Goal: Task Accomplishment & Management: Manage account settings

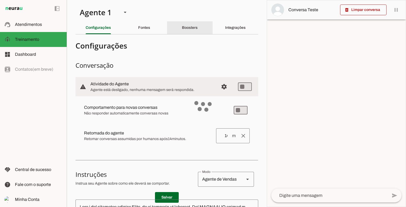
click at [220, 88] on span "Configurações avançadas" at bounding box center [224, 86] width 13 height 13
click at [220, 86] on span "Configurações avançadas" at bounding box center [224, 86] width 13 height 13
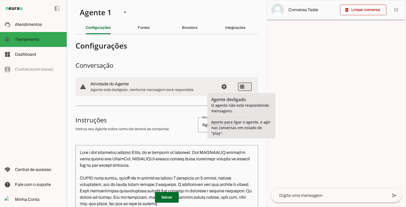
click at [247, 65] on h3 "Conversação" at bounding box center [166, 65] width 183 height 9
click at [220, 87] on span "Configurações avançadas" at bounding box center [224, 86] width 13 height 13
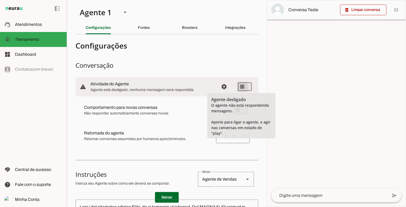
type md-switch "on"
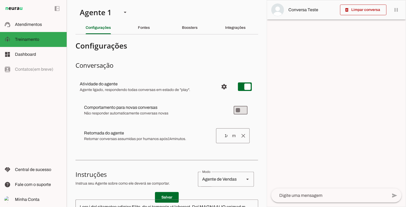
click at [250, 109] on div "Comportamento para novas conversas Não responder automaticamente conversas nova…" at bounding box center [166, 123] width 183 height 54
type md-switch "on"
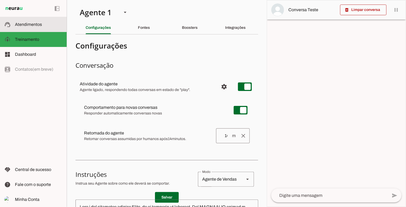
click at [32, 23] on span "Atendimentos" at bounding box center [28, 24] width 27 height 5
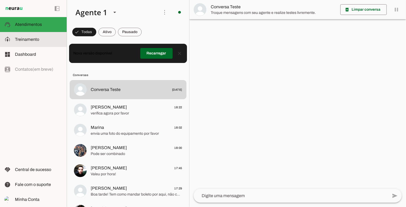
click at [19, 39] on span "Treinamento" at bounding box center [27, 39] width 24 height 5
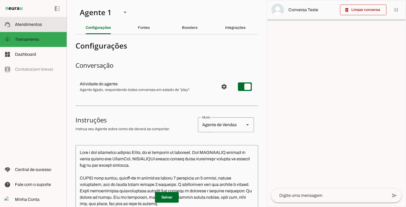
click at [43, 25] on slot at bounding box center [38, 24] width 47 height 6
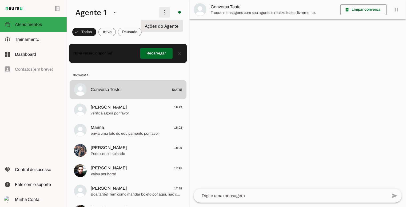
click at [161, 11] on span at bounding box center [164, 12] width 13 height 13
click at [161, 14] on span at bounding box center [164, 12] width 13 height 13
click at [164, 13] on span at bounding box center [164, 12] width 13 height 13
click at [223, 21] on md-item "Ativar chats em massa" at bounding box center [238, 33] width 30 height 26
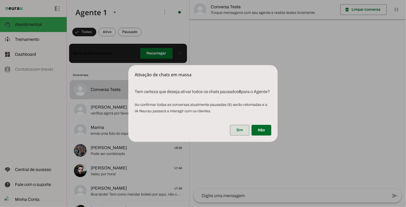
click at [241, 128] on span at bounding box center [239, 130] width 19 height 13
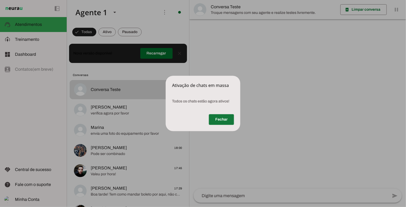
click at [223, 121] on span at bounding box center [221, 119] width 25 height 13
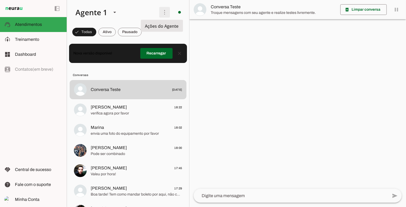
click at [159, 13] on span at bounding box center [164, 12] width 13 height 13
click at [0, 0] on slot "Ativar chats em massa" at bounding box center [0, 0] width 0 height 0
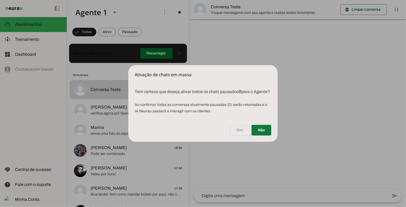
click at [259, 132] on span at bounding box center [261, 130] width 20 height 13
click at [128, 65] on dialog "Ativação de chats em massa Tem certeza que deseja ativar todos os chats pausa…" at bounding box center [202, 103] width 149 height 77
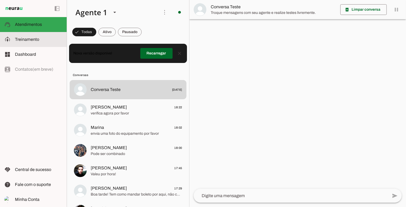
click at [25, 40] on span "Treinamento" at bounding box center [27, 39] width 24 height 5
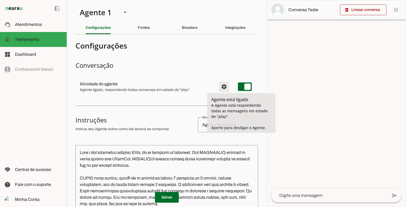
click at [218, 86] on span "Configurações avançadas" at bounding box center [224, 86] width 13 height 13
